Goal: Task Accomplishment & Management: Complete application form

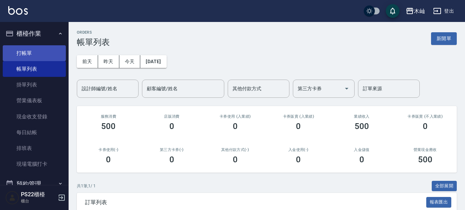
click at [31, 51] on link "打帳單" at bounding box center [34, 53] width 63 height 16
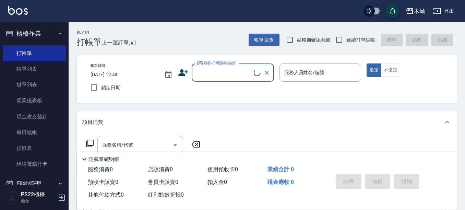
click at [228, 72] on input "顧客姓名/手機號碼/編號" at bounding box center [224, 73] width 59 height 12
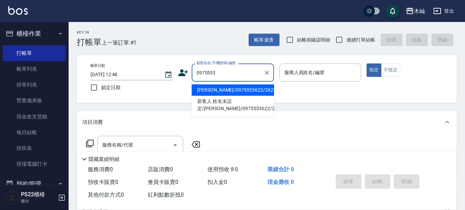
click at [226, 70] on input "0975553" at bounding box center [228, 73] width 66 height 12
click at [228, 90] on li "[PERSON_NAME]/0975553622/2621" at bounding box center [233, 89] width 82 height 11
type input "[PERSON_NAME]/0975553622/2621"
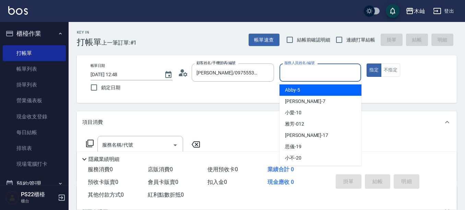
click at [311, 72] on input "服務人員姓名/編號" at bounding box center [321, 73] width 76 height 12
click at [292, 91] on span "Abby -5" at bounding box center [292, 89] width 15 height 7
type input "Abby-5"
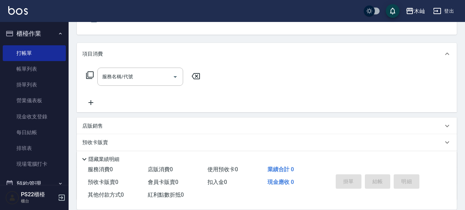
scroll to position [69, 0]
click at [146, 73] on input "服務名稱/代號" at bounding box center [135, 76] width 69 height 12
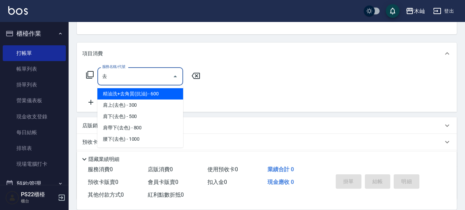
click at [154, 92] on span "精油洗+去角質(抗油) - 600" at bounding box center [140, 93] width 86 height 11
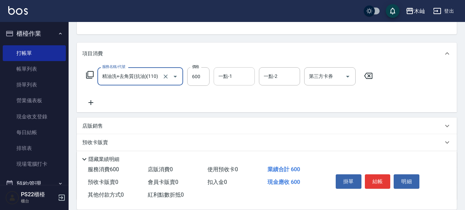
type input "精油洗+去角質(抗油)(110)"
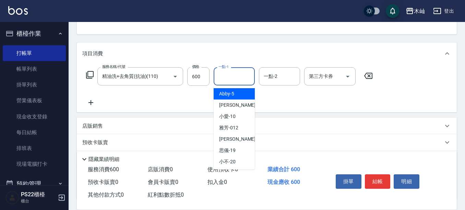
click at [218, 78] on input "一點-1" at bounding box center [234, 76] width 35 height 12
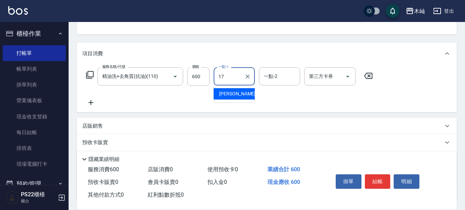
type input "[PERSON_NAME]-17"
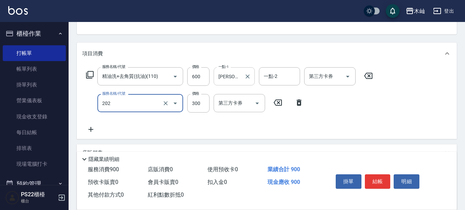
type input "單剪(202)"
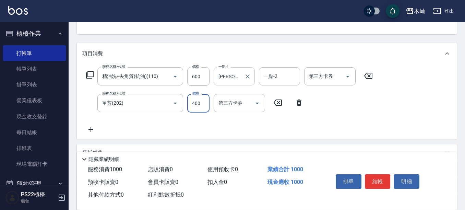
type input "400"
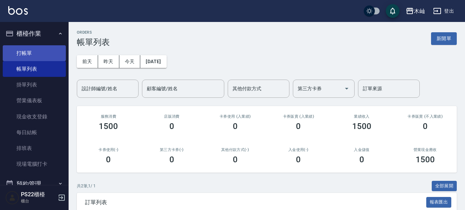
click at [34, 55] on link "打帳單" at bounding box center [34, 53] width 63 height 16
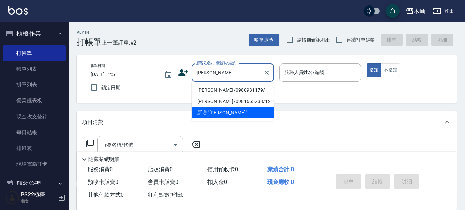
click at [225, 92] on li "[PERSON_NAME]/0980931179/" at bounding box center [233, 89] width 82 height 11
type input "[PERSON_NAME]/0980931179/"
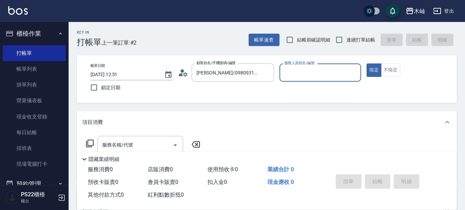
type input "小愛-10"
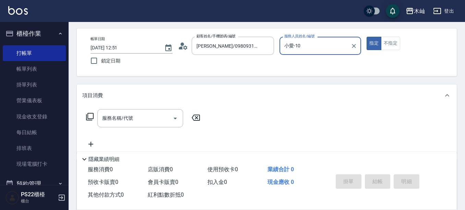
scroll to position [34, 0]
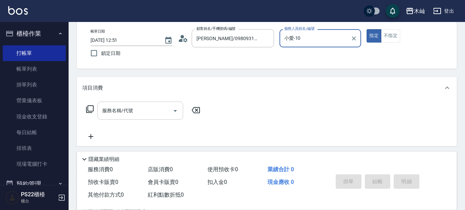
click at [133, 109] on div "服務名稱/代號 服務名稱/代號" at bounding box center [140, 111] width 86 height 18
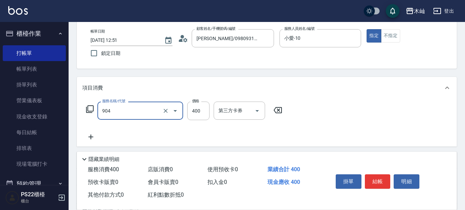
type input "精油洗+瞬護(904)"
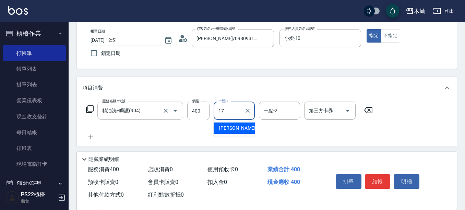
type input "[PERSON_NAME]-17"
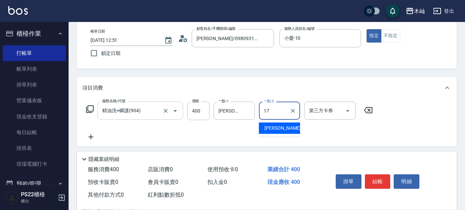
type input "[PERSON_NAME]-17"
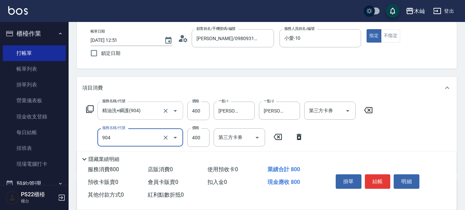
type input "精油洗+瞬護(904)"
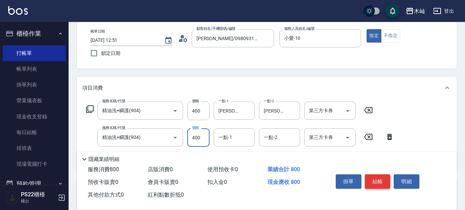
click at [377, 174] on button "結帳" at bounding box center [378, 181] width 26 height 14
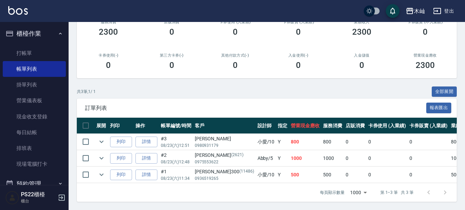
scroll to position [100, 0]
click at [155, 137] on link "詳情" at bounding box center [147, 142] width 22 height 11
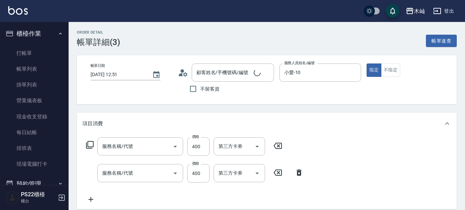
type input "[DATE] 12:51"
type input "小愛-10"
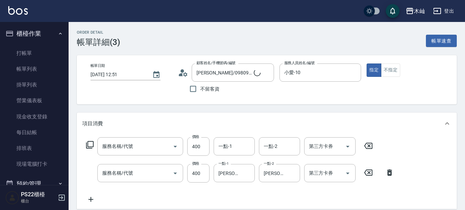
type input "[PERSON_NAME]/0980931179/"
type input "精油洗+瞬護(904)"
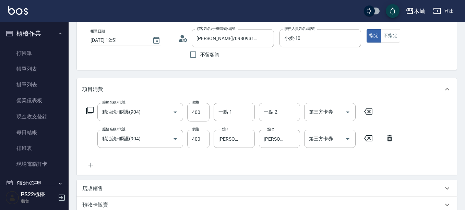
click at [92, 164] on icon at bounding box center [90, 165] width 17 height 8
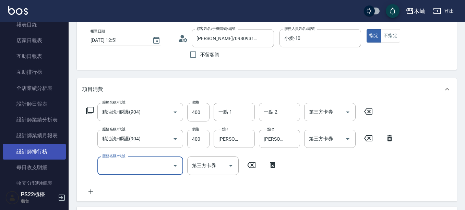
scroll to position [274, 0]
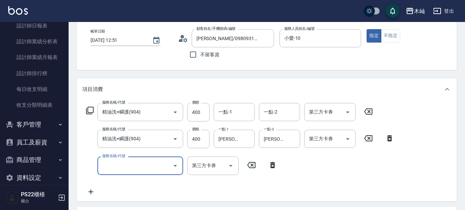
click at [23, 120] on button "客戶管理" at bounding box center [34, 125] width 63 height 18
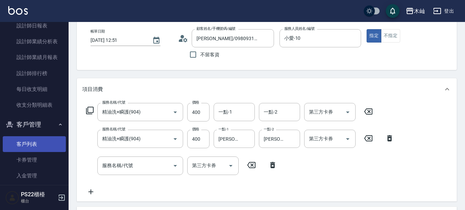
click at [27, 143] on link "客戶列表" at bounding box center [34, 144] width 63 height 16
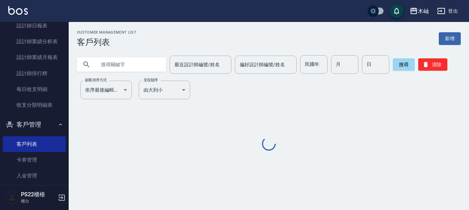
click at [134, 69] on input "text" at bounding box center [128, 64] width 65 height 19
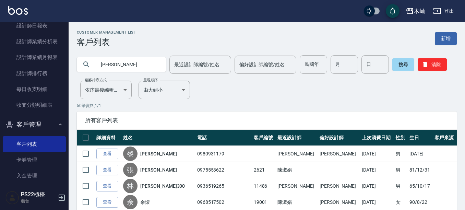
type input "[PERSON_NAME]"
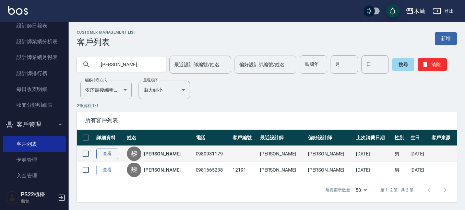
click at [108, 156] on link "查看" at bounding box center [107, 154] width 22 height 11
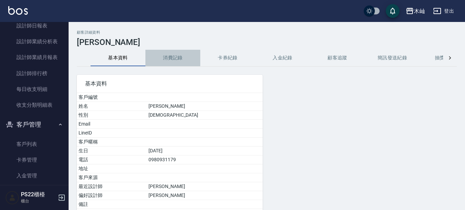
click at [175, 60] on button "消費記錄" at bounding box center [172, 58] width 55 height 16
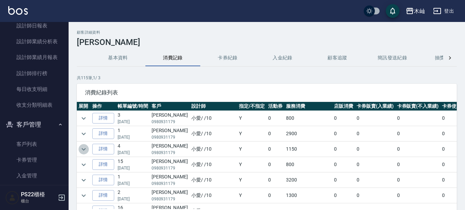
click at [83, 149] on icon "expand row" at bounding box center [84, 149] width 4 height 2
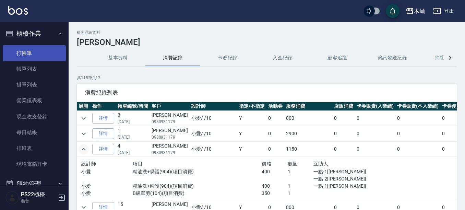
click at [28, 50] on link "打帳單" at bounding box center [34, 53] width 63 height 16
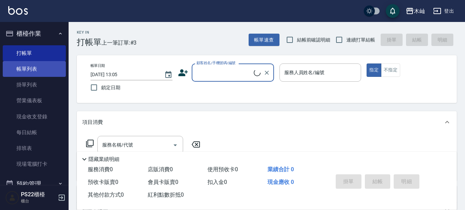
click at [25, 65] on link "帳單列表" at bounding box center [34, 69] width 63 height 16
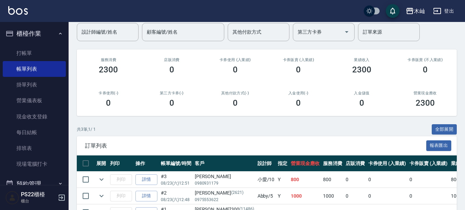
scroll to position [100, 0]
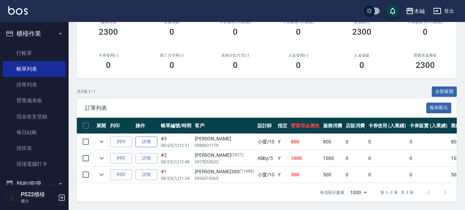
click at [149, 137] on link "詳情" at bounding box center [147, 142] width 22 height 11
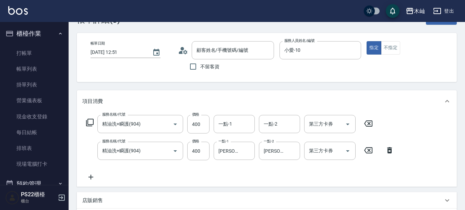
type input "[PERSON_NAME]/0980931179/"
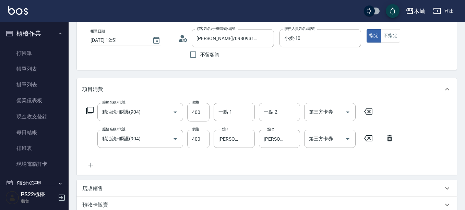
click at [91, 168] on icon at bounding box center [90, 165] width 17 height 8
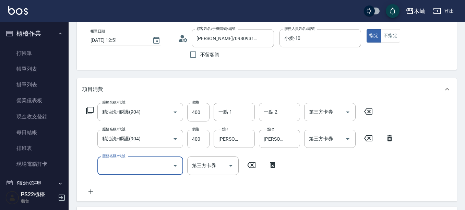
click at [119, 167] on input "服務名稱/代號" at bounding box center [135, 166] width 69 height 12
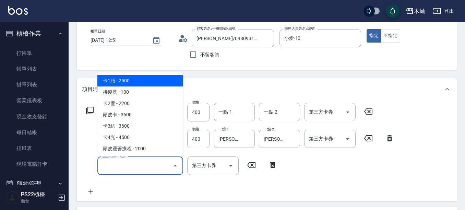
click at [119, 167] on input "服務名稱/代號" at bounding box center [135, 166] width 69 height 12
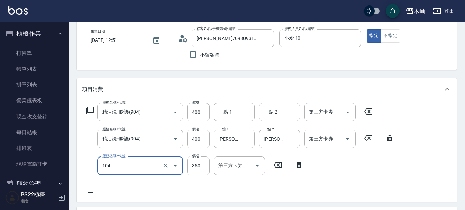
type input "B級單剪(104)"
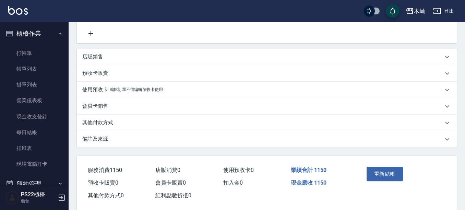
scroll to position [204, 0]
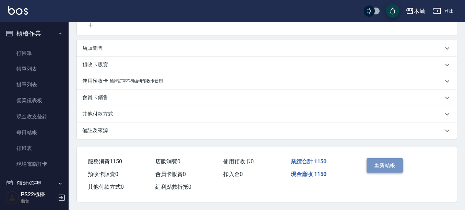
click at [388, 160] on button "重新結帳" at bounding box center [385, 165] width 36 height 14
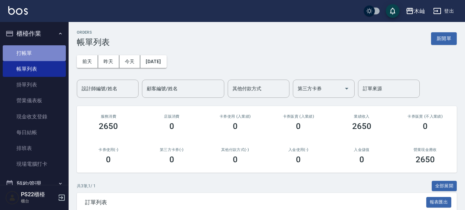
click at [39, 49] on link "打帳單" at bounding box center [34, 53] width 63 height 16
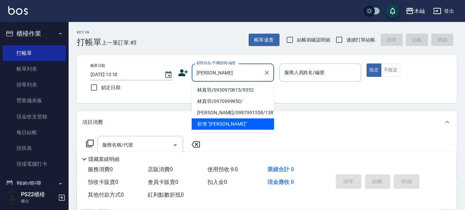
click at [229, 87] on li "林真羽/0930970615/9352" at bounding box center [233, 89] width 82 height 11
type input "林真羽/0930970615/9352"
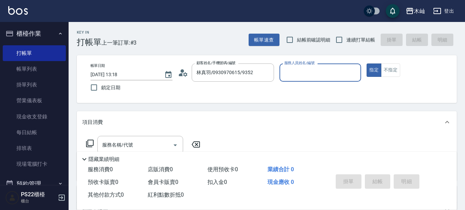
type input "小愛-10"
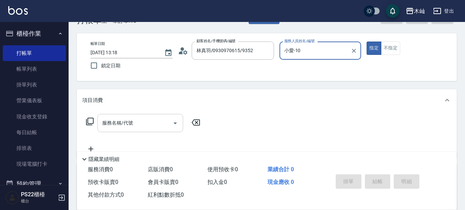
scroll to position [34, 0]
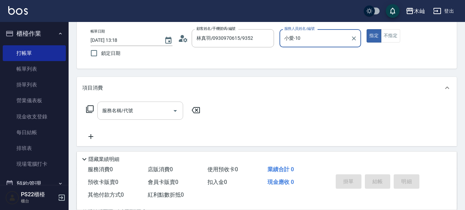
click at [151, 114] on input "服務名稱/代號" at bounding box center [135, 111] width 69 height 12
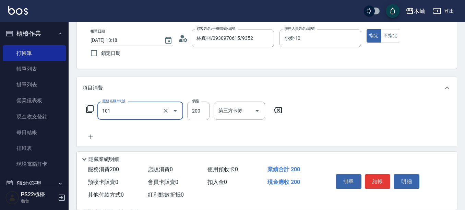
type input "洗髮(101)"
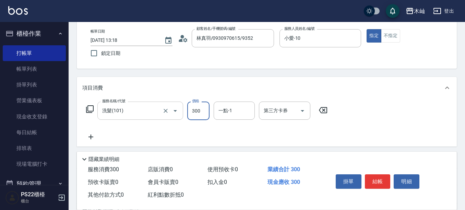
type input "300"
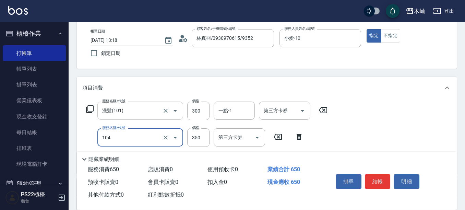
type input "B級單剪(104)"
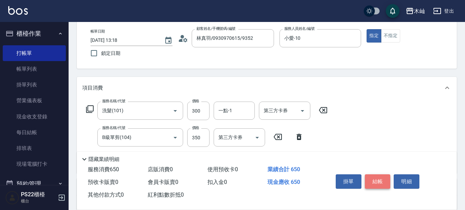
click at [376, 177] on button "結帳" at bounding box center [378, 181] width 26 height 14
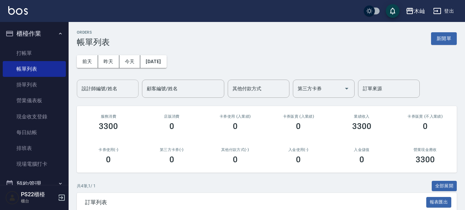
click at [93, 80] on div "設計師編號/姓名" at bounding box center [108, 89] width 62 height 18
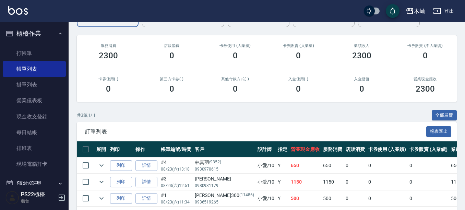
scroll to position [100, 0]
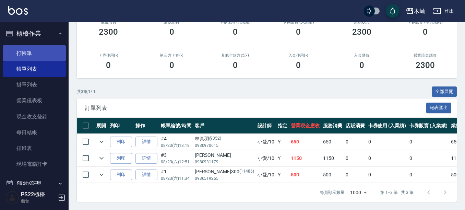
type input "小愛-10"
click at [24, 54] on link "打帳單" at bounding box center [34, 53] width 63 height 16
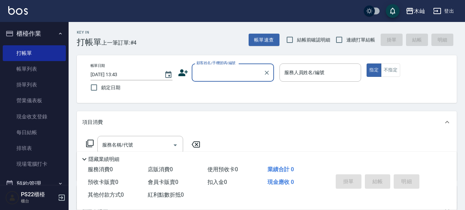
click at [221, 73] on input "顧客姓名/手機號碼/編號" at bounding box center [228, 73] width 66 height 12
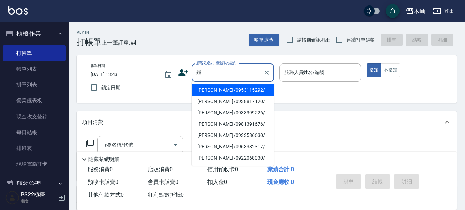
drag, startPoint x: 232, startPoint y: 91, endPoint x: 257, endPoint y: 83, distance: 26.4
click at [232, 91] on li "[PERSON_NAME]/0953115292/" at bounding box center [233, 89] width 82 height 11
type input "[PERSON_NAME]/0953115292/"
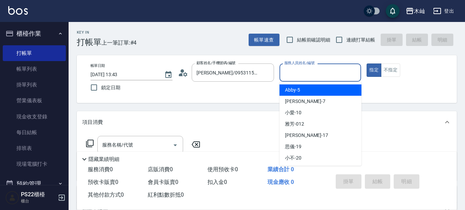
click at [309, 68] on input "服務人員姓名/編號" at bounding box center [321, 73] width 76 height 12
click at [287, 91] on span "Abby -5" at bounding box center [292, 89] width 15 height 7
type input "Abby-5"
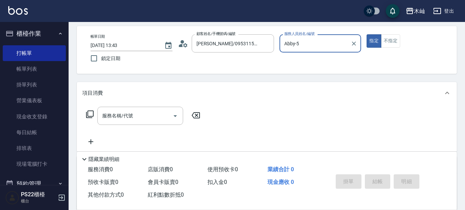
scroll to position [69, 0]
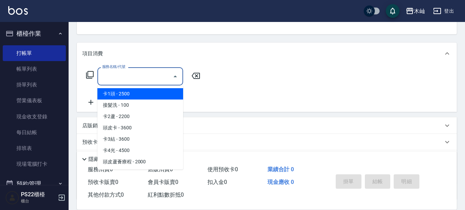
click at [130, 77] on div "服務名稱/代號 服務名稱/代號" at bounding box center [140, 76] width 86 height 18
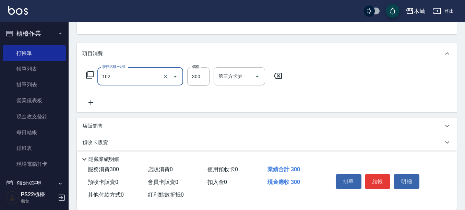
type input "精油洗髮(102)"
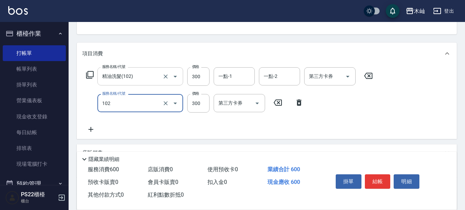
type input "精油洗髮(102)"
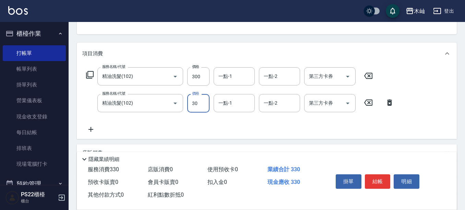
type input "300"
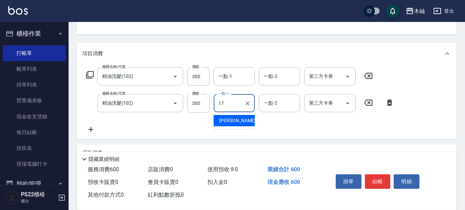
type input "[PERSON_NAME]-17"
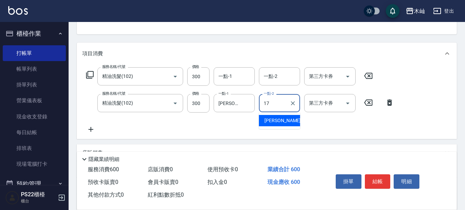
type input "[PERSON_NAME]-17"
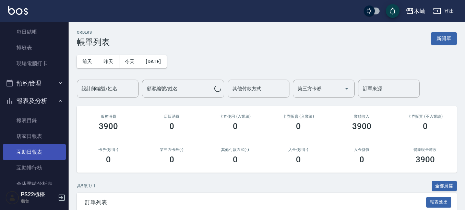
scroll to position [137, 0]
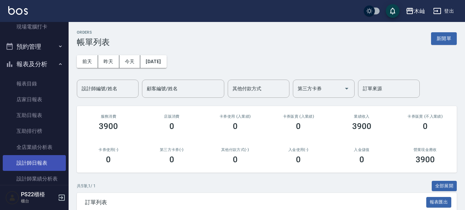
click at [23, 161] on link "設計師日報表" at bounding box center [34, 163] width 63 height 16
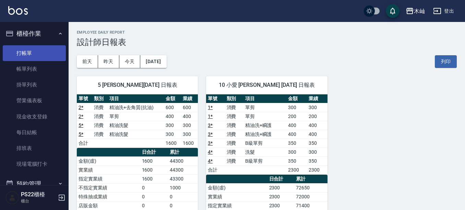
click at [24, 52] on link "打帳單" at bounding box center [34, 53] width 63 height 16
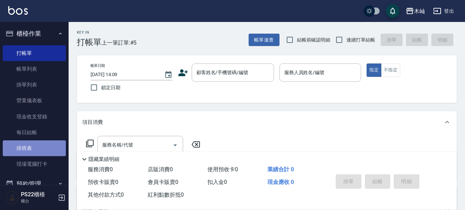
click at [42, 149] on link "排班表" at bounding box center [34, 148] width 63 height 16
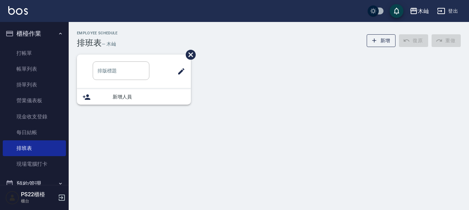
type input "洗髮"
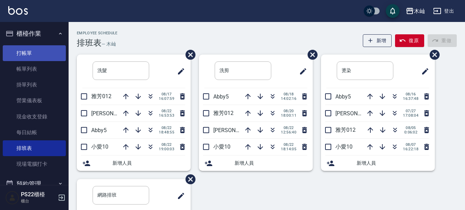
click at [19, 50] on link "打帳單" at bounding box center [34, 53] width 63 height 16
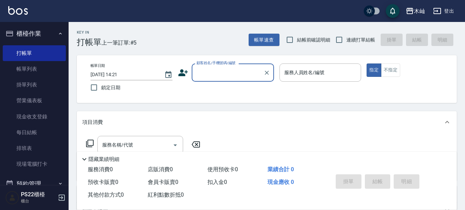
click at [220, 77] on input "顧客姓名/手機號碼/編號" at bounding box center [228, 73] width 66 height 12
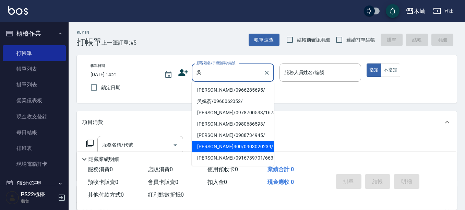
click at [226, 145] on li "[PERSON_NAME]300/0903020239/" at bounding box center [233, 146] width 82 height 11
type input "[PERSON_NAME]300/0903020239/"
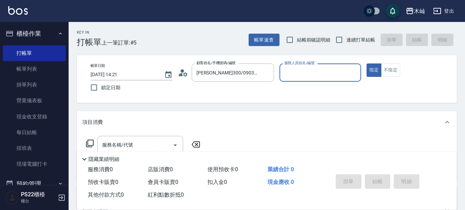
type input "小愛-10"
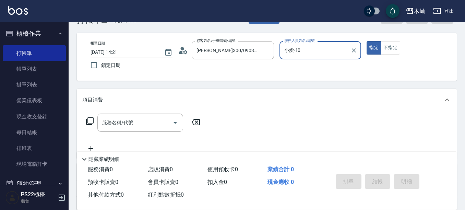
scroll to position [34, 0]
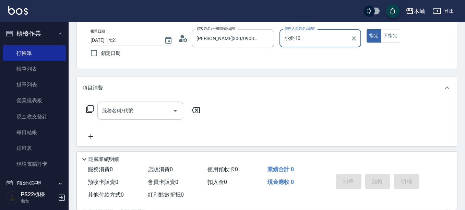
click at [130, 114] on input "服務名稱/代號" at bounding box center [135, 111] width 69 height 12
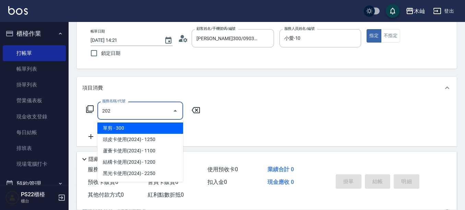
type input "單剪(202)"
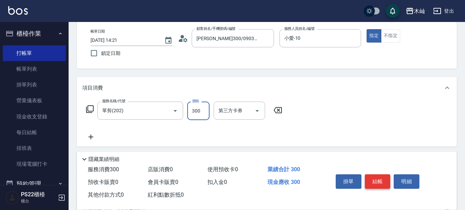
click at [384, 176] on button "結帳" at bounding box center [378, 181] width 26 height 14
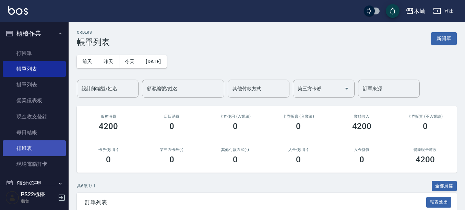
click at [26, 143] on link "排班表" at bounding box center [34, 148] width 63 height 16
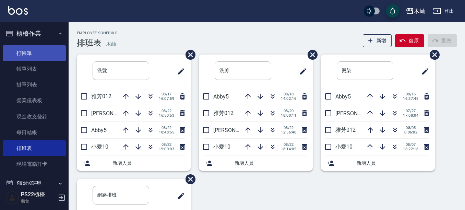
click at [42, 59] on link "打帳單" at bounding box center [34, 53] width 63 height 16
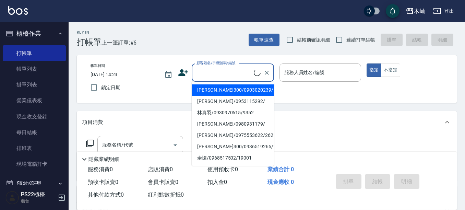
click at [203, 74] on input "顧客姓名/手機號碼/編號" at bounding box center [224, 73] width 59 height 12
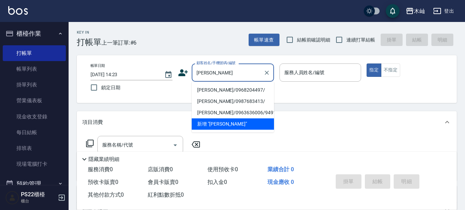
click at [217, 91] on li "[PERSON_NAME]/0968204497/" at bounding box center [233, 89] width 82 height 11
type input "[PERSON_NAME]/0968204497/"
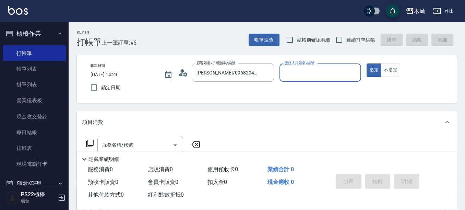
type input "小愛-10"
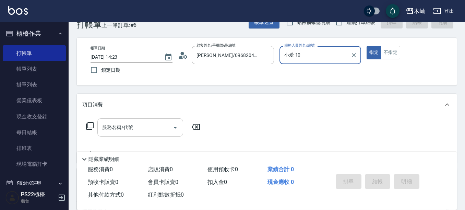
scroll to position [34, 0]
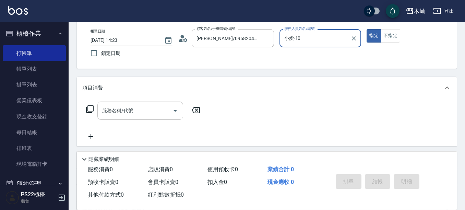
click at [139, 116] on input "服務名稱/代號" at bounding box center [135, 111] width 69 height 12
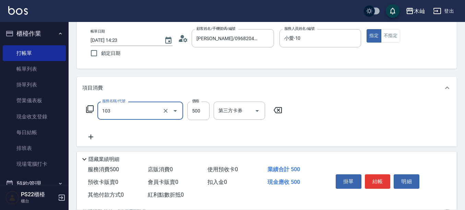
type input "B級洗剪(103)"
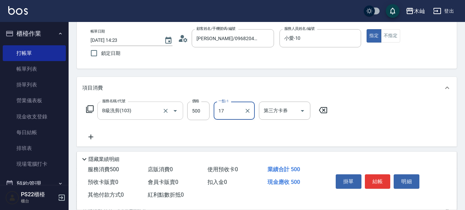
type input "[PERSON_NAME]-17"
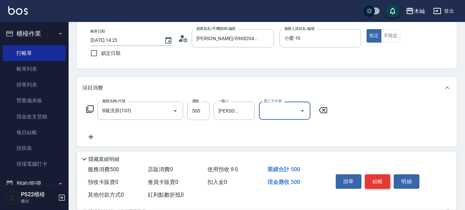
click at [374, 178] on button "結帳" at bounding box center [378, 181] width 26 height 14
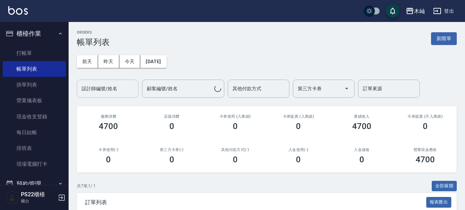
click at [107, 90] on input "設計師編號/姓名" at bounding box center [108, 89] width 56 height 12
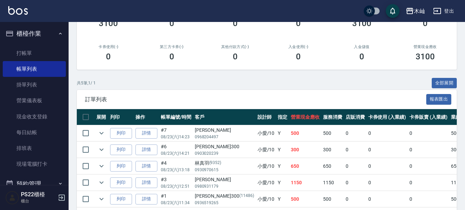
scroll to position [133, 0]
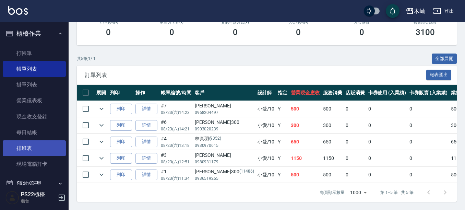
type input "小愛-10"
click at [30, 144] on link "排班表" at bounding box center [34, 148] width 63 height 16
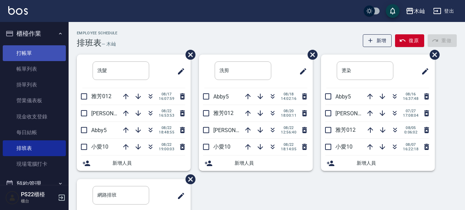
click at [51, 51] on link "打帳單" at bounding box center [34, 53] width 63 height 16
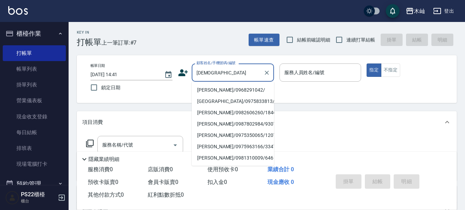
click at [246, 90] on li "[PERSON_NAME]/0968291042/" at bounding box center [233, 89] width 82 height 11
type input "[PERSON_NAME]/0968291042/"
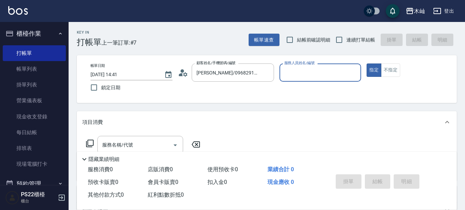
type input "雅芳-012"
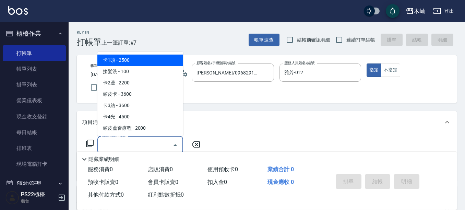
click at [156, 141] on input "服務名稱/代號" at bounding box center [135, 145] width 69 height 12
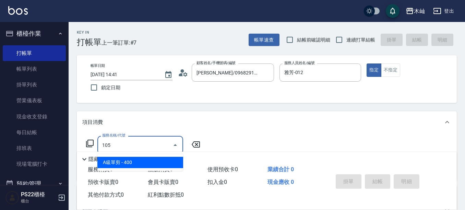
type input "A級單剪(105)"
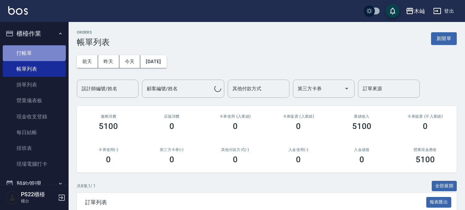
click at [34, 49] on link "打帳單" at bounding box center [34, 53] width 63 height 16
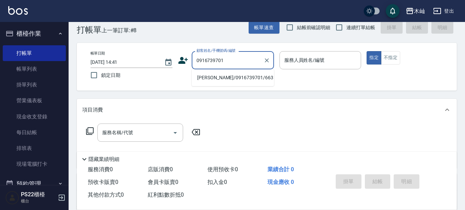
scroll to position [34, 0]
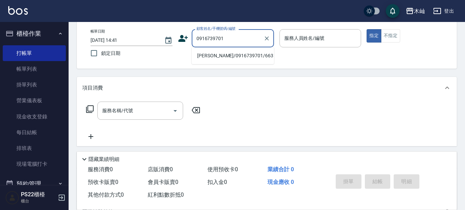
click at [205, 56] on li "[PERSON_NAME]/0916739701/663" at bounding box center [233, 55] width 82 height 11
type input "[PERSON_NAME]/0916739701/663"
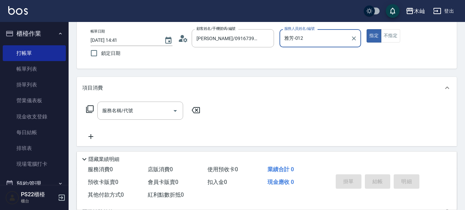
type input "雅芳-012"
click at [124, 117] on div "服務名稱/代號" at bounding box center [140, 111] width 86 height 18
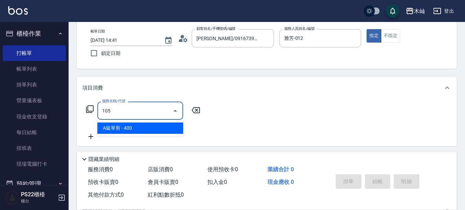
type input "A級單剪(105)"
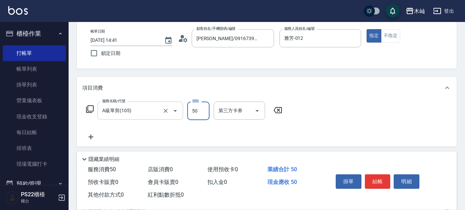
type input "50"
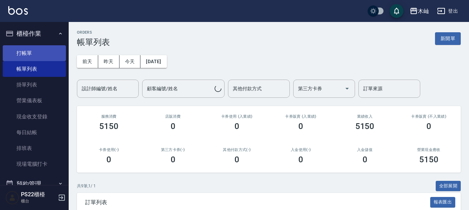
click at [47, 51] on link "打帳單" at bounding box center [34, 53] width 63 height 16
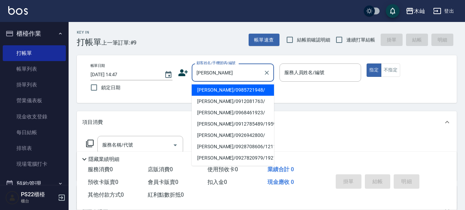
click at [226, 90] on li "[PERSON_NAME]/0985721948/" at bounding box center [233, 89] width 82 height 11
type input "[PERSON_NAME]/0985721948/"
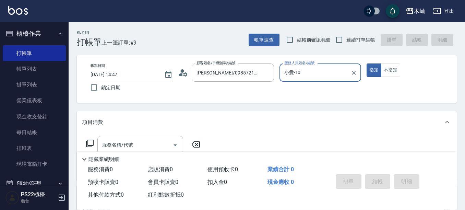
type input "小愛-10"
click at [138, 137] on div "服務名稱/代號" at bounding box center [140, 145] width 86 height 18
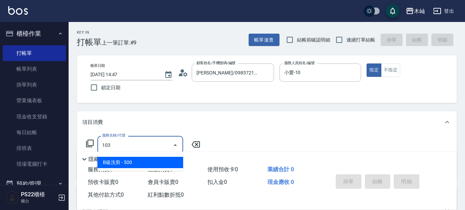
type input "B級洗剪(103)"
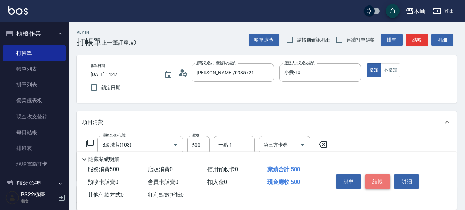
click at [374, 176] on button "結帳" at bounding box center [378, 181] width 26 height 14
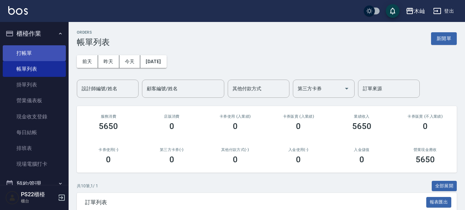
click at [40, 48] on link "打帳單" at bounding box center [34, 53] width 63 height 16
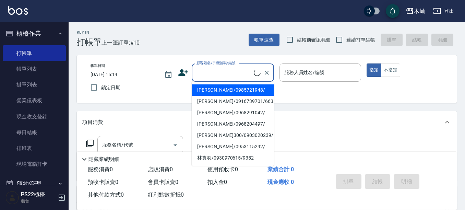
click at [220, 74] on input "顧客姓名/手機號碼/編號" at bounding box center [224, 73] width 59 height 12
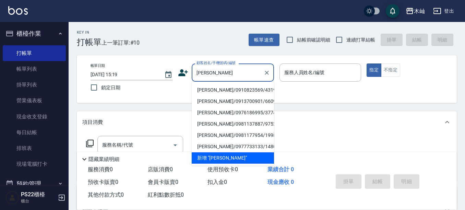
click at [220, 91] on li "[PERSON_NAME]/0910823569/4319" at bounding box center [233, 89] width 82 height 11
type input "[PERSON_NAME]/0910823569/4319"
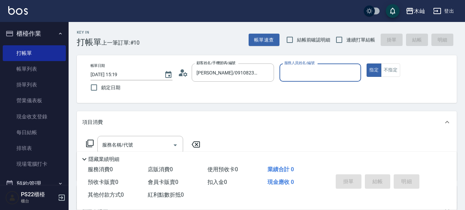
type input "雅芳-012"
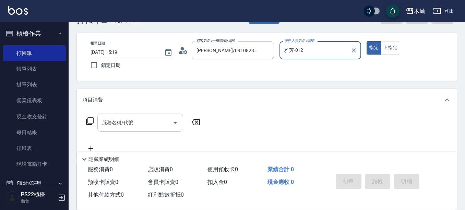
scroll to position [34, 0]
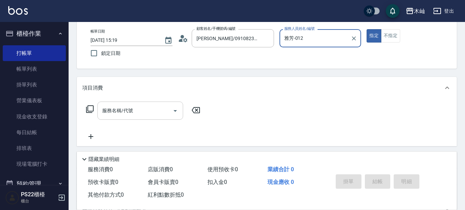
click at [152, 109] on input "服務名稱/代號" at bounding box center [135, 111] width 69 height 12
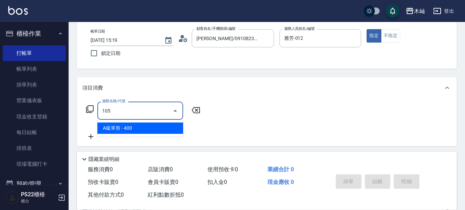
type input "A級單剪(105)"
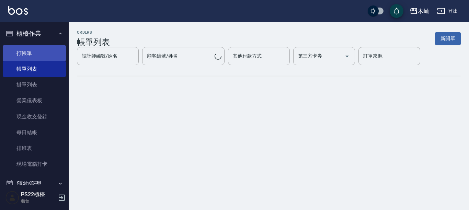
click at [30, 48] on link "打帳單" at bounding box center [34, 53] width 63 height 16
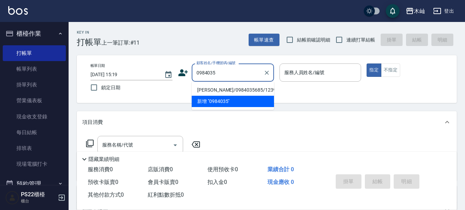
click at [230, 89] on li "[PERSON_NAME]/0984035685/12391" at bounding box center [233, 89] width 82 height 11
type input "[PERSON_NAME]/0984035685/12391"
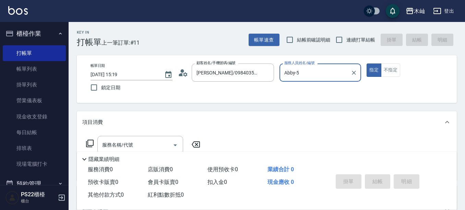
type input "Abby-5"
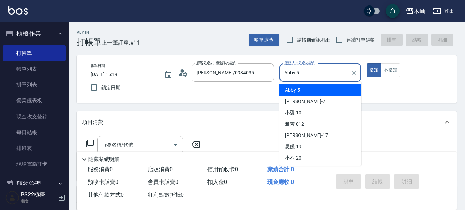
click at [310, 72] on input "Abby-5" at bounding box center [316, 73] width 66 height 12
click at [307, 89] on div "Abby -5" at bounding box center [321, 89] width 82 height 11
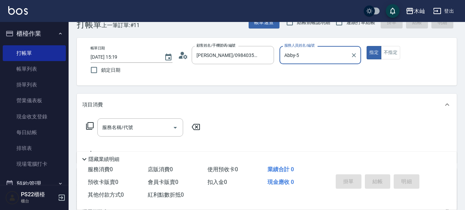
scroll to position [34, 0]
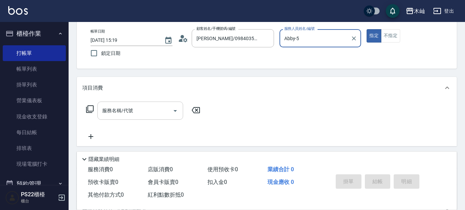
click at [131, 114] on div "服務名稱/代號 服務名稱/代號" at bounding box center [140, 111] width 86 height 18
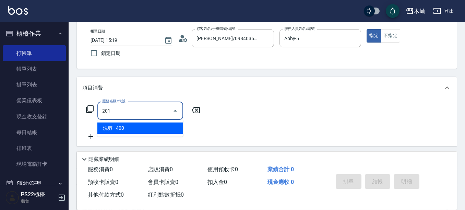
type input "洗剪(201)"
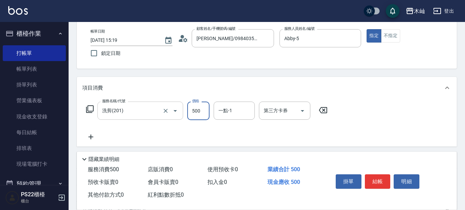
type input "500"
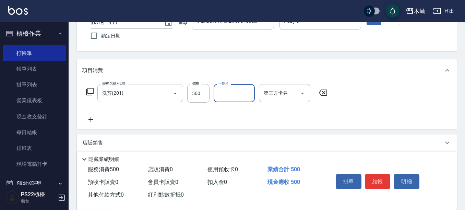
scroll to position [69, 0]
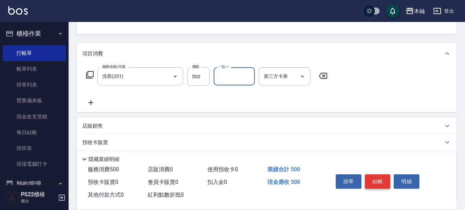
click at [375, 178] on button "結帳" at bounding box center [378, 181] width 26 height 14
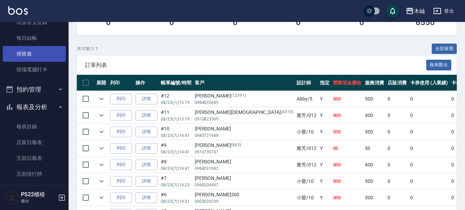
scroll to position [172, 0]
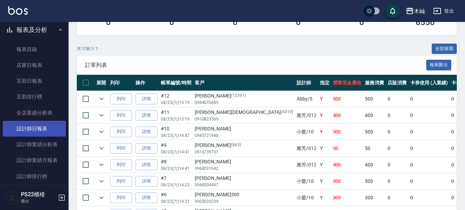
click at [31, 130] on link "設計師日報表" at bounding box center [34, 129] width 63 height 16
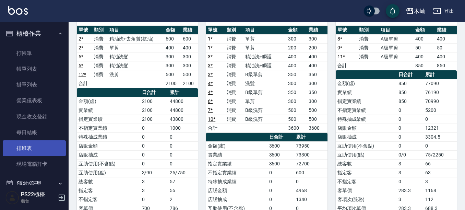
click at [30, 150] on link "排班表" at bounding box center [34, 148] width 63 height 16
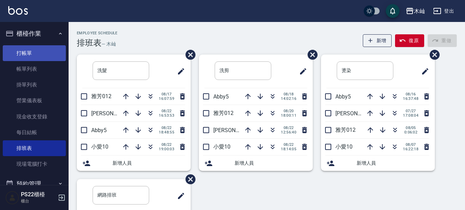
click at [26, 57] on link "打帳單" at bounding box center [34, 53] width 63 height 16
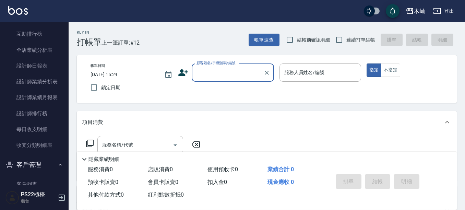
scroll to position [200, 0]
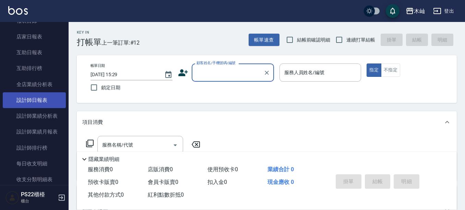
click at [41, 97] on link "設計師日報表" at bounding box center [34, 100] width 63 height 16
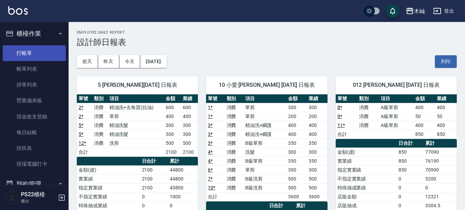
click at [24, 54] on link "打帳單" at bounding box center [34, 53] width 63 height 16
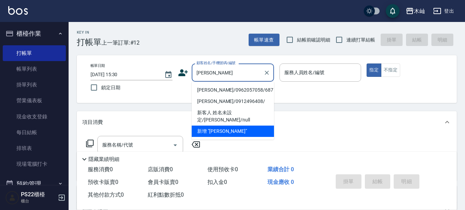
click at [201, 88] on li "[PERSON_NAME]/0962057058/687" at bounding box center [233, 89] width 82 height 11
type input "[PERSON_NAME]/0962057058/687"
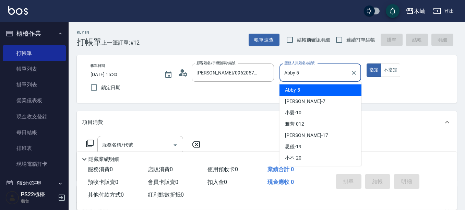
type input "Abby-5"
click at [301, 75] on input "Abby-5" at bounding box center [316, 73] width 66 height 12
click at [296, 91] on span "Abby -5" at bounding box center [292, 89] width 15 height 7
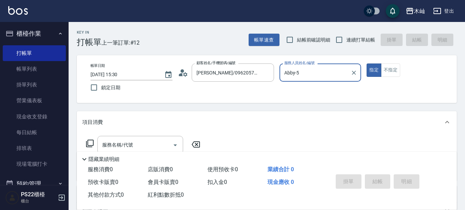
scroll to position [34, 0]
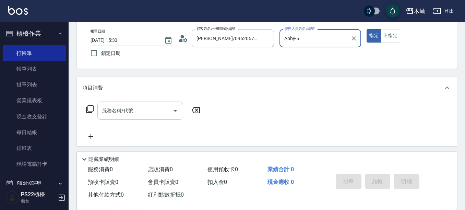
drag, startPoint x: 139, startPoint y: 113, endPoint x: 138, endPoint y: 108, distance: 4.9
click at [139, 113] on input "服務名稱/代號" at bounding box center [135, 111] width 69 height 12
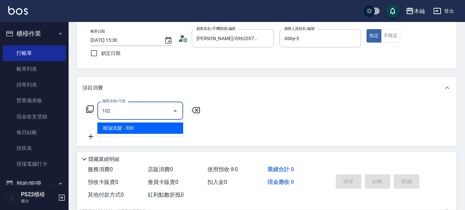
type input "精油洗髮(102)"
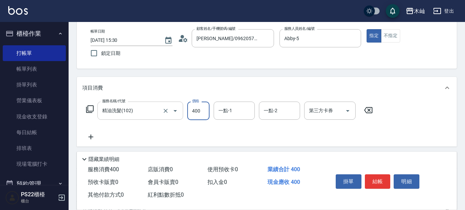
type input "400"
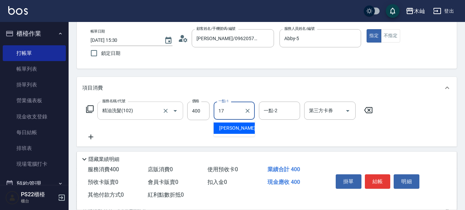
type input "[PERSON_NAME]-17"
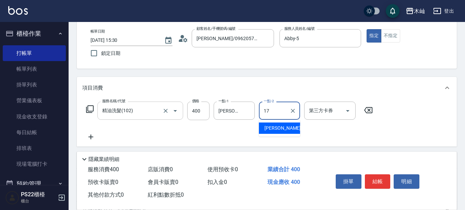
type input "[PERSON_NAME]-17"
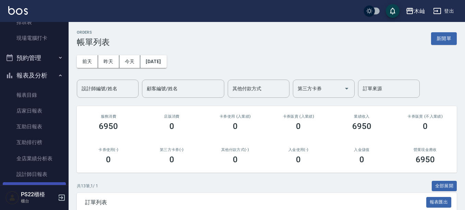
scroll to position [172, 0]
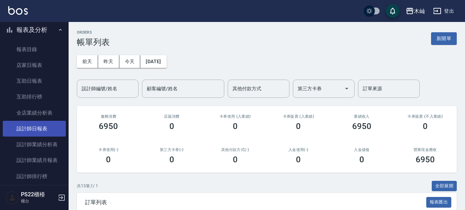
click at [48, 130] on link "設計師日報表" at bounding box center [34, 129] width 63 height 16
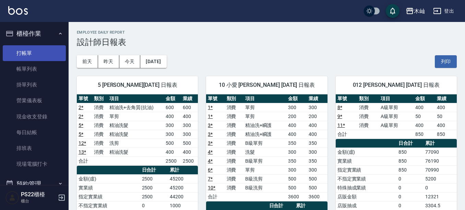
click at [27, 52] on link "打帳單" at bounding box center [34, 53] width 63 height 16
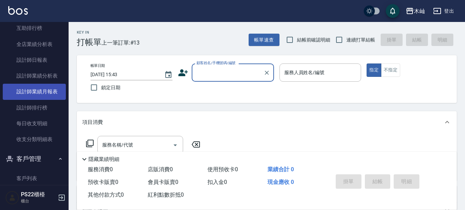
scroll to position [337, 0]
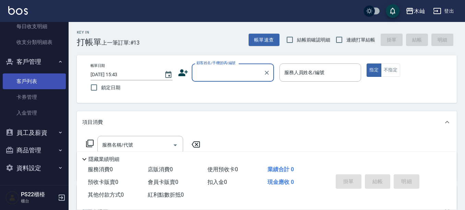
click at [34, 79] on link "客戶列表" at bounding box center [34, 81] width 63 height 16
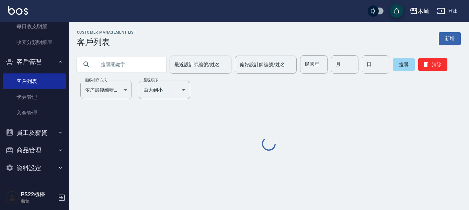
click at [101, 63] on input "text" at bounding box center [128, 64] width 65 height 19
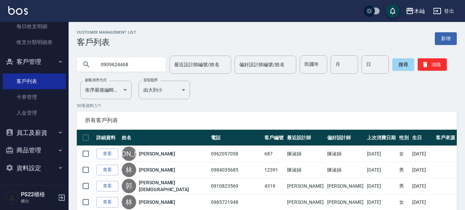
type input "0909624468"
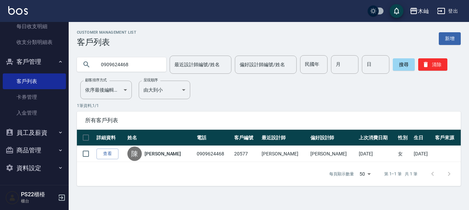
click at [111, 62] on input "0909624468" at bounding box center [128, 64] width 65 height 19
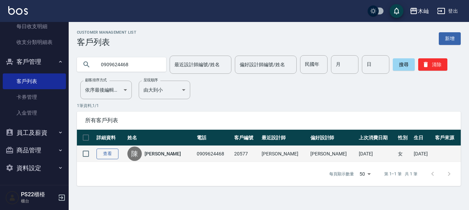
click at [108, 157] on link "查看" at bounding box center [107, 154] width 22 height 11
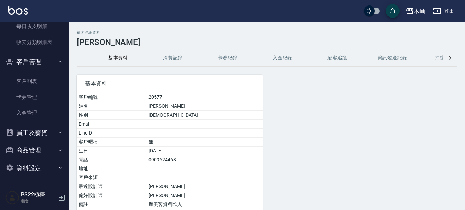
click at [163, 58] on button "消費記錄" at bounding box center [172, 58] width 55 height 16
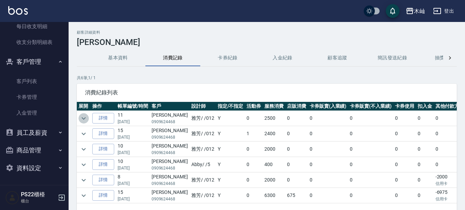
click at [80, 115] on icon "expand row" at bounding box center [84, 118] width 8 height 8
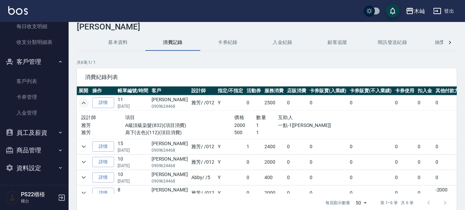
scroll to position [26, 0]
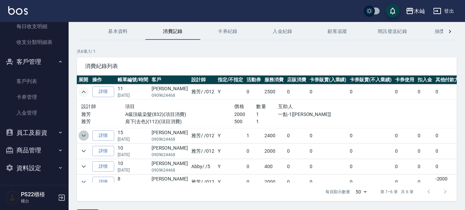
click at [83, 135] on icon "expand row" at bounding box center [84, 135] width 8 height 8
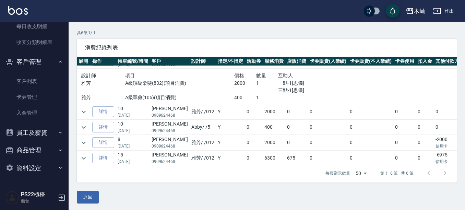
scroll to position [59, 0]
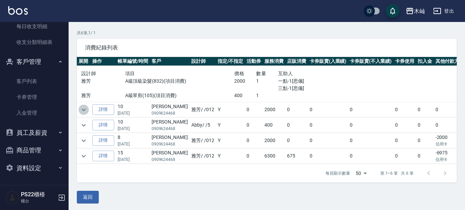
click at [86, 110] on icon "expand row" at bounding box center [84, 110] width 8 height 8
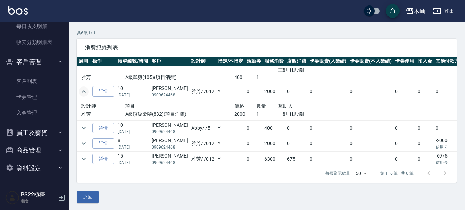
scroll to position [85, 0]
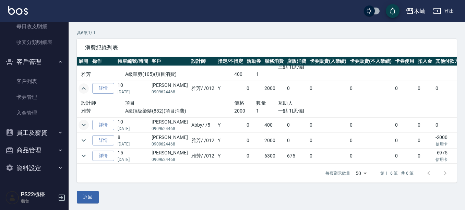
click at [84, 121] on icon "expand row" at bounding box center [84, 125] width 8 height 8
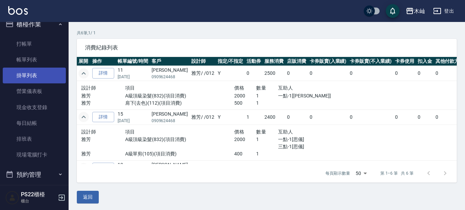
scroll to position [0, 0]
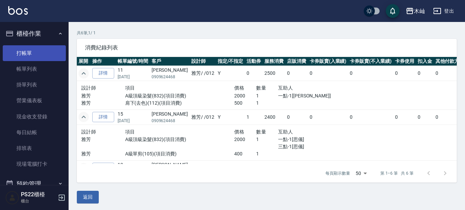
click at [23, 53] on link "打帳單" at bounding box center [34, 53] width 63 height 16
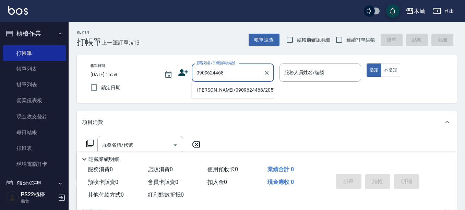
click at [229, 91] on li "[PERSON_NAME]/0909624468/20577" at bounding box center [233, 89] width 82 height 11
type input "[PERSON_NAME]/0909624468/20577"
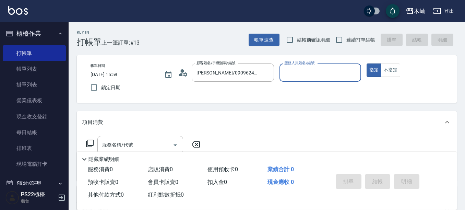
type input "雅芳-012"
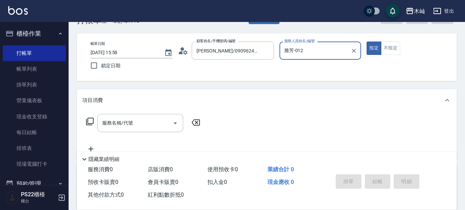
scroll to position [34, 0]
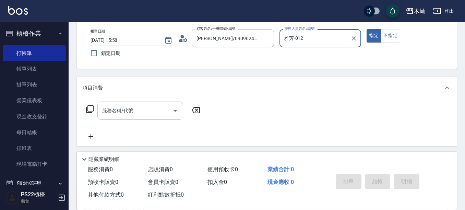
click at [146, 116] on input "服務名稱/代號" at bounding box center [135, 111] width 69 height 12
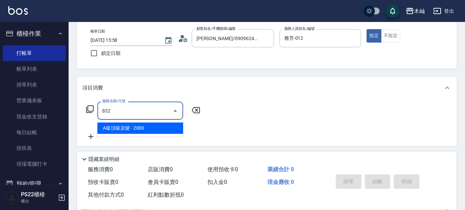
type input "A級頂級染髮(832)"
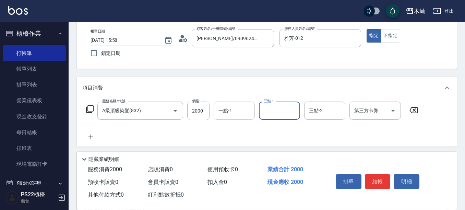
click at [228, 110] on div "一點-1 一點-1" at bounding box center [234, 111] width 41 height 18
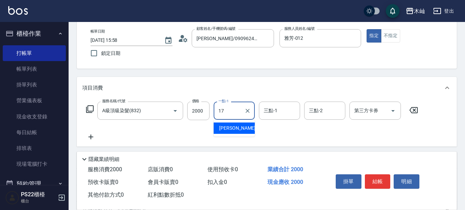
type input "[PERSON_NAME]-17"
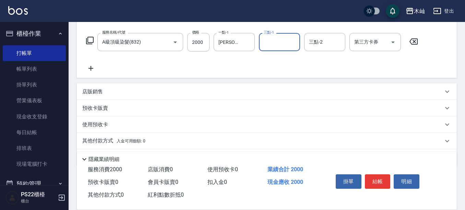
scroll to position [125, 0]
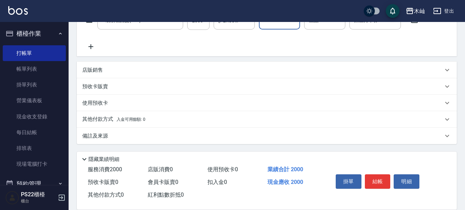
click at [99, 119] on p "其他付款方式 入金可用餘額: 0" at bounding box center [113, 120] width 63 height 8
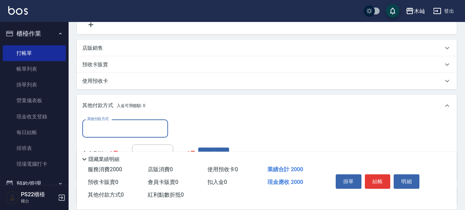
scroll to position [159, 0]
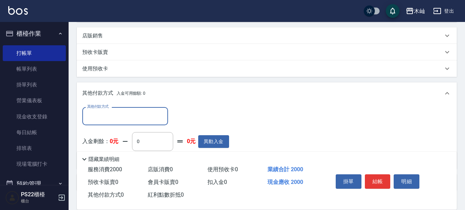
click at [132, 117] on input "其他付款方式" at bounding box center [125, 116] width 80 height 12
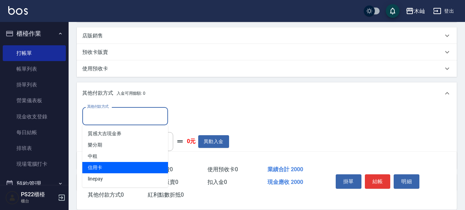
click at [141, 164] on span "信用卡" at bounding box center [125, 167] width 86 height 11
type input "信用卡"
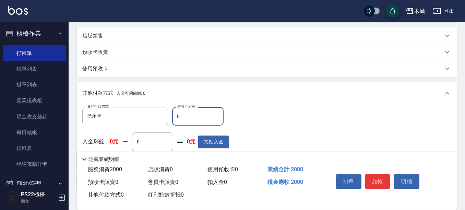
click at [191, 112] on input "0" at bounding box center [197, 116] width 51 height 19
type input "2000"
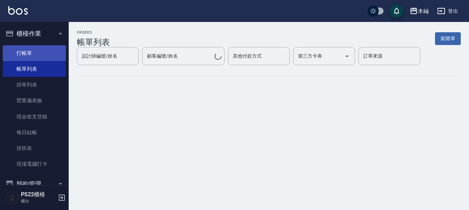
click at [45, 51] on link "打帳單" at bounding box center [34, 53] width 63 height 16
